Goal: Find specific page/section: Find specific page/section

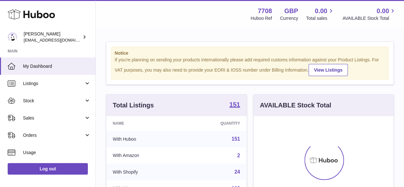
scroll to position [100, 140]
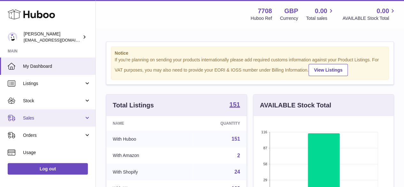
click at [26, 119] on span "Sales" at bounding box center [53, 118] width 61 height 6
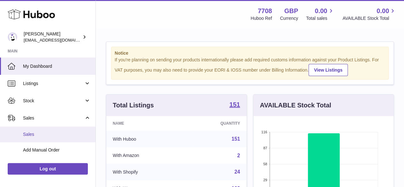
click at [26, 132] on span "Sales" at bounding box center [57, 134] width 68 height 6
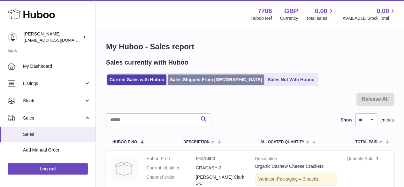
click at [183, 78] on link "Sales Shipped From [GEOGRAPHIC_DATA]" at bounding box center [216, 79] width 96 height 11
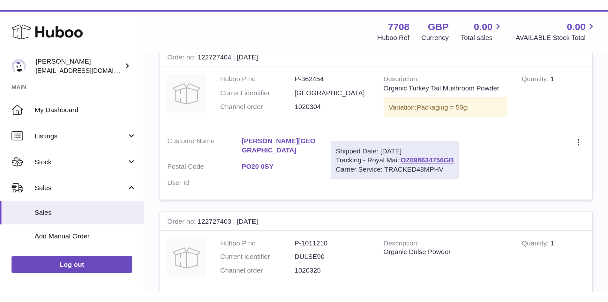
scroll to position [230, 0]
